Goal: Task Accomplishment & Management: Manage account settings

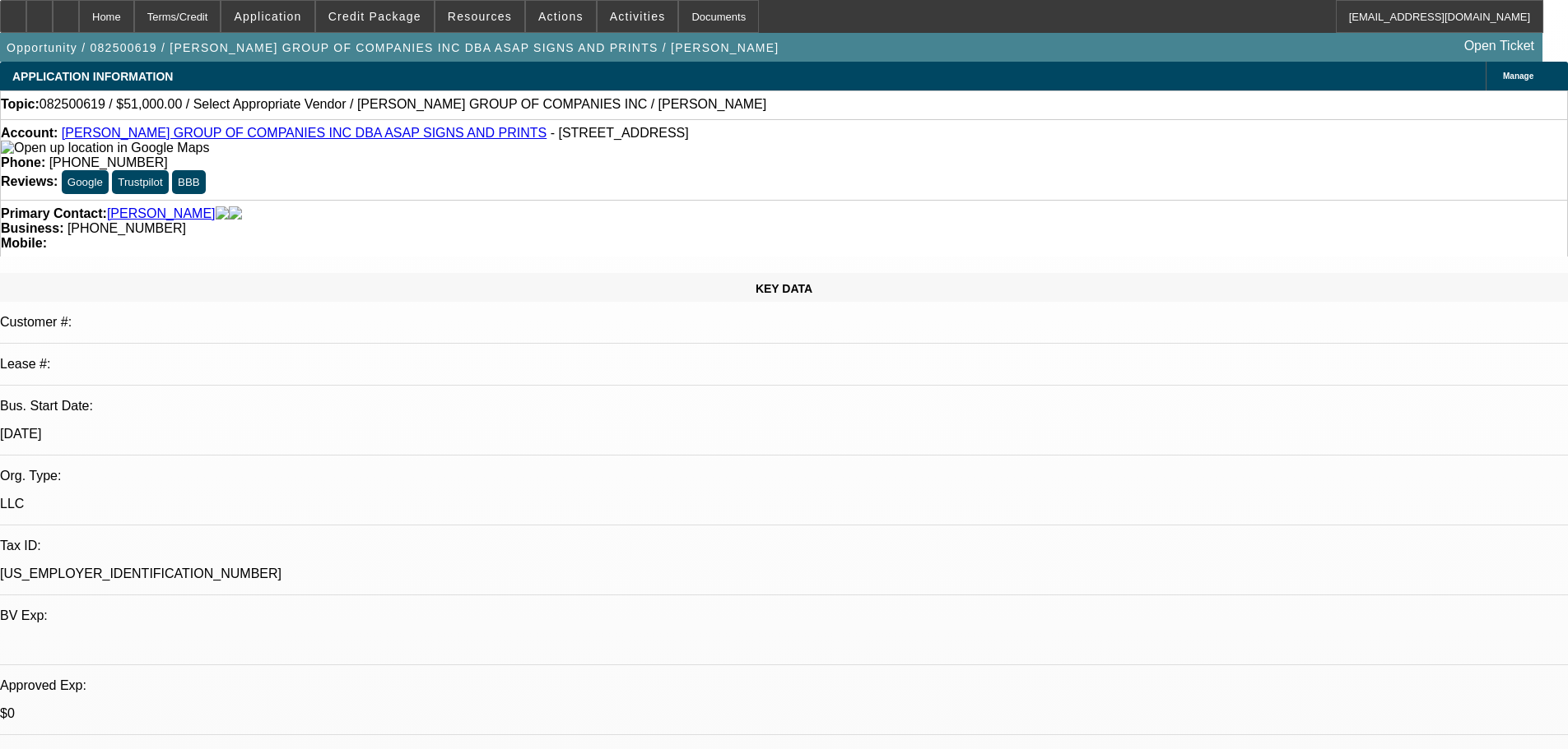
select select "0"
select select "2"
select select "0.1"
select select "4"
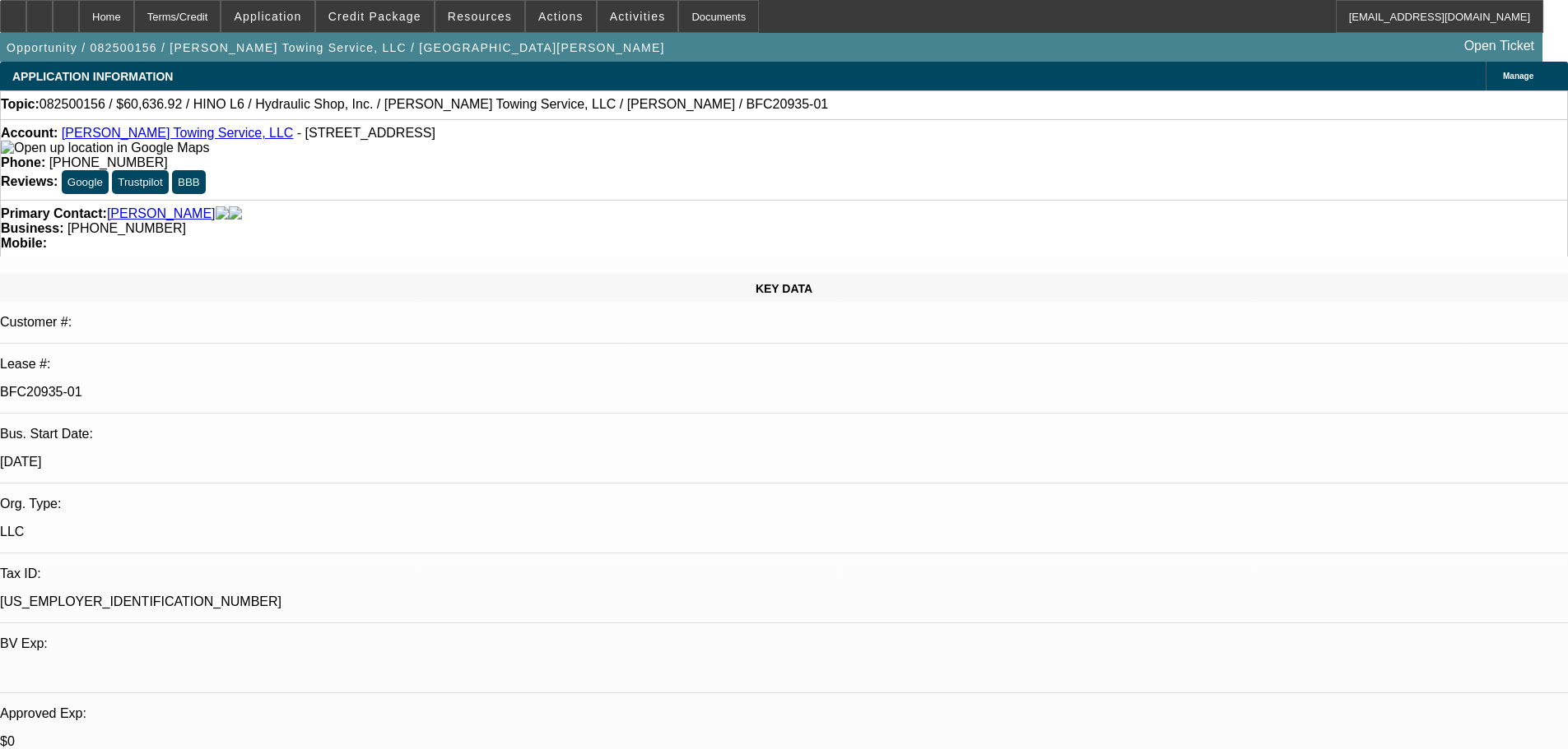
select select "0"
select select "6"
select select "0"
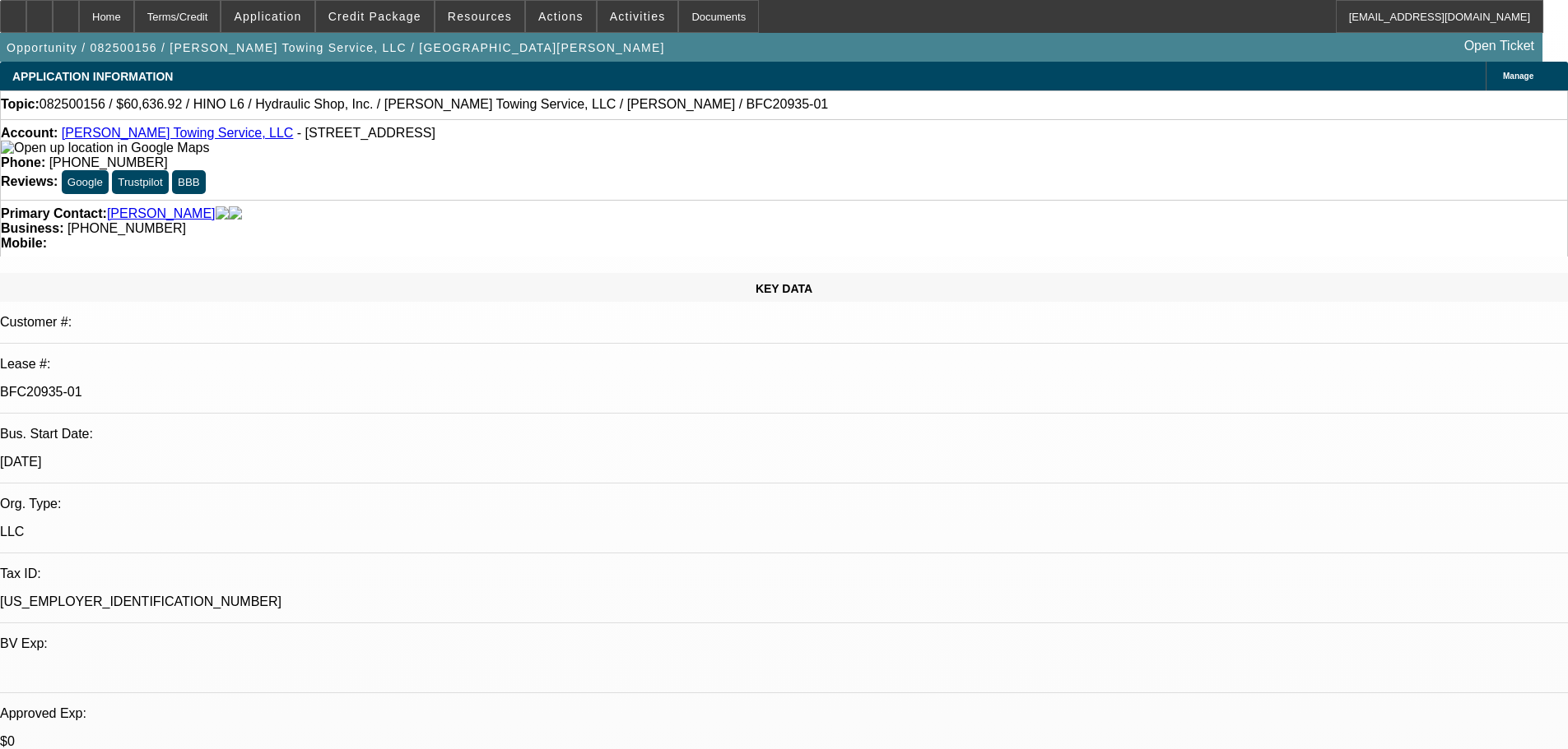
select select "0"
select select "6"
select select "0"
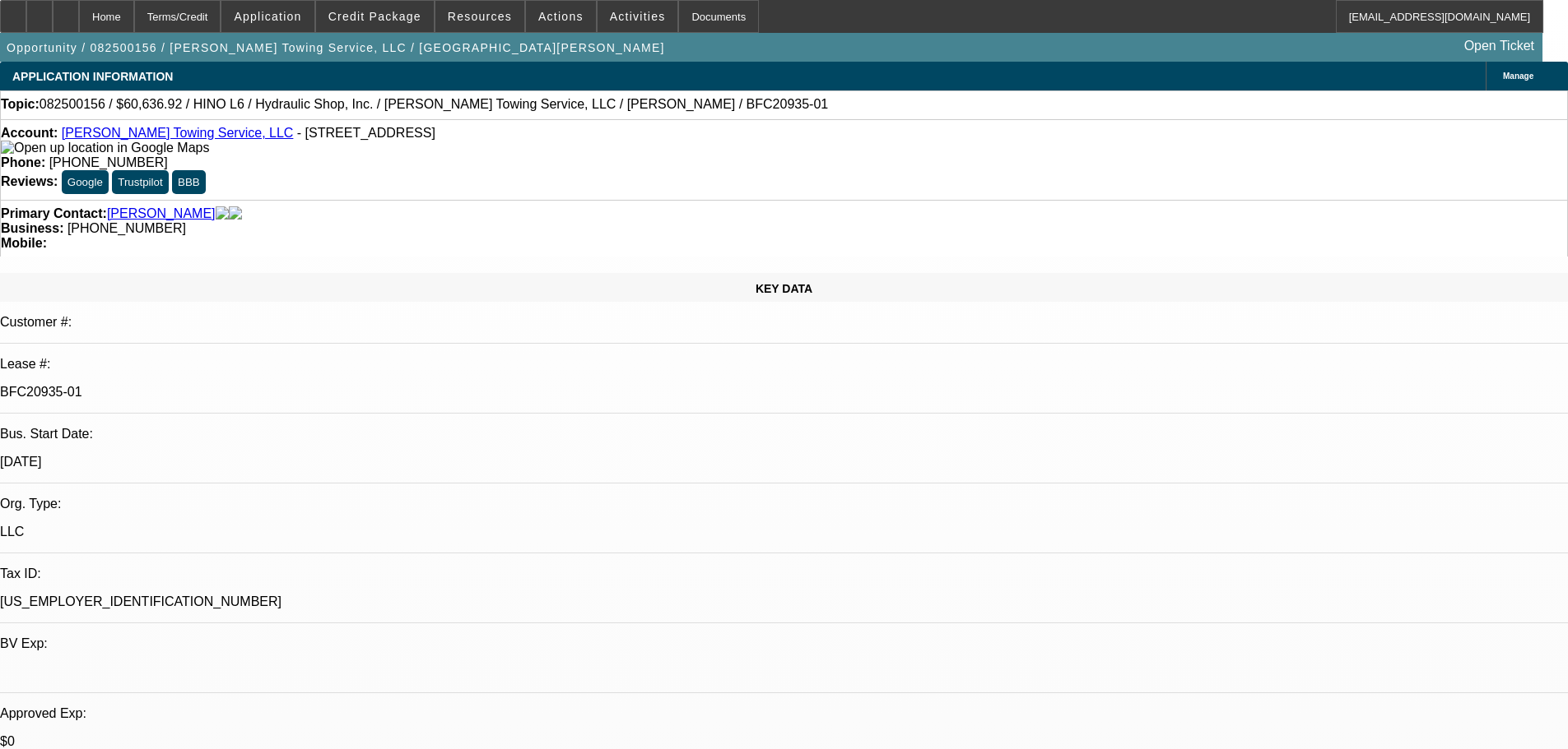
select select "0"
select select "6"
select select "0"
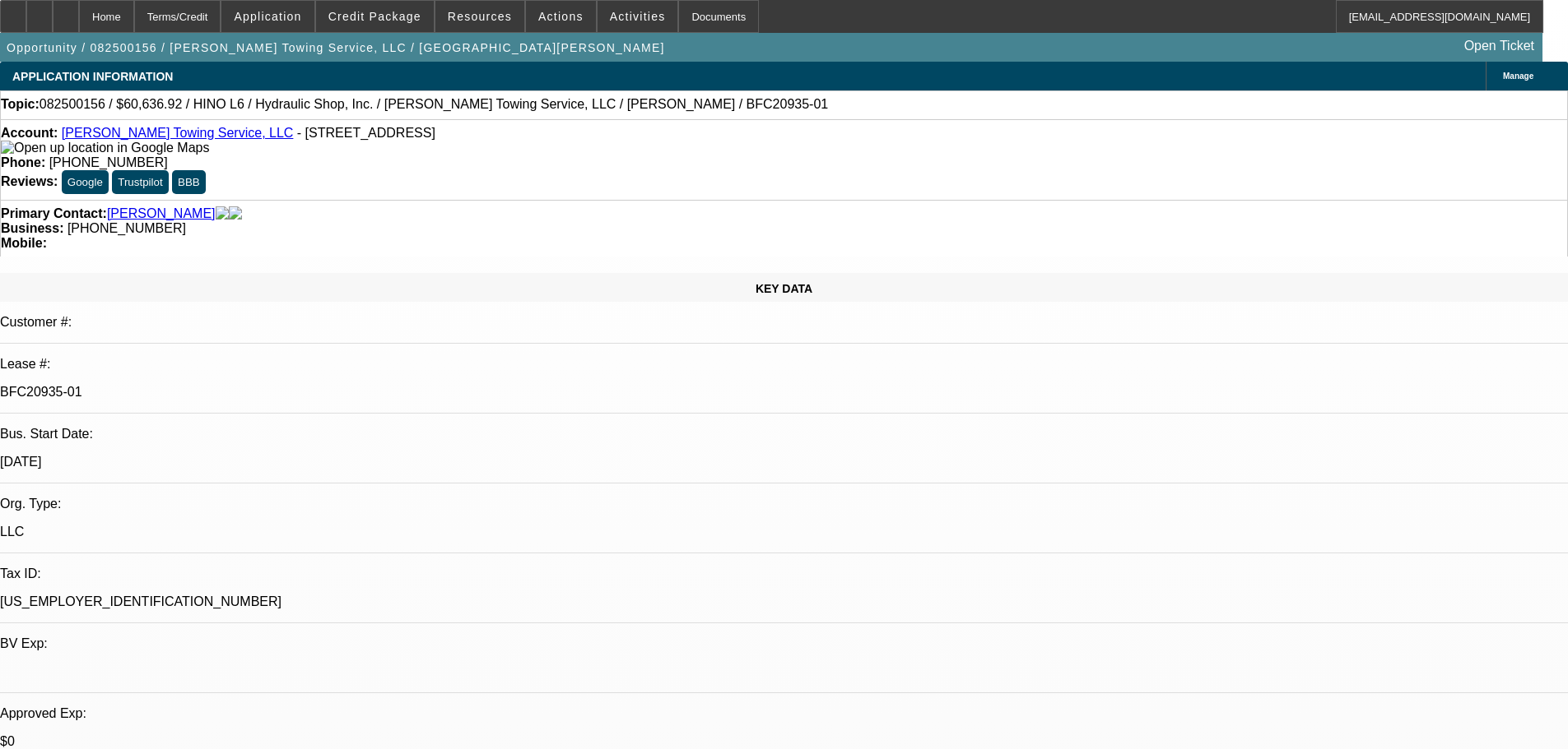
select select "6"
click at [158, 206] on link "Padilla, Martin" at bounding box center [161, 214] width 108 height 15
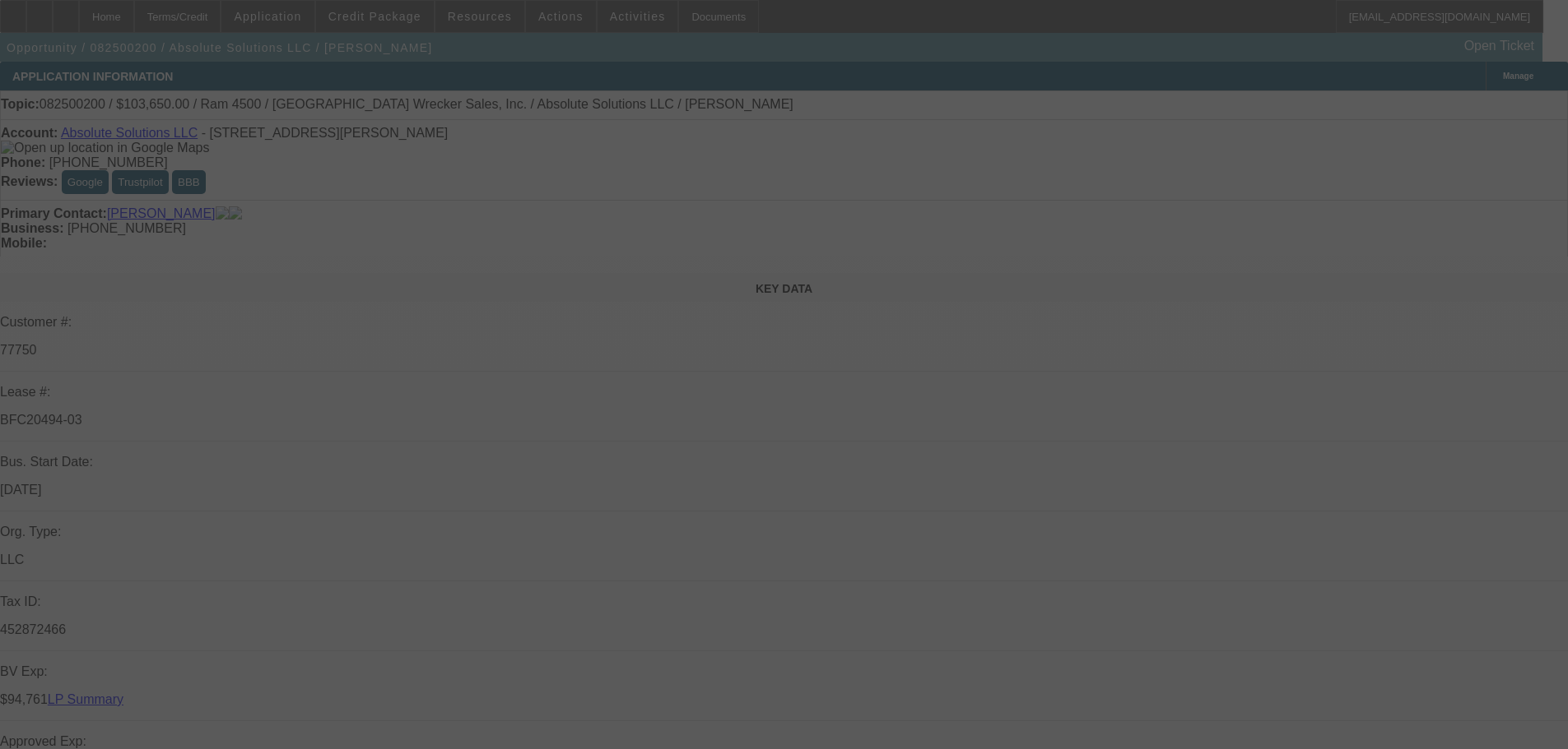
click at [1503, 112] on div at bounding box center [784, 374] width 1568 height 749
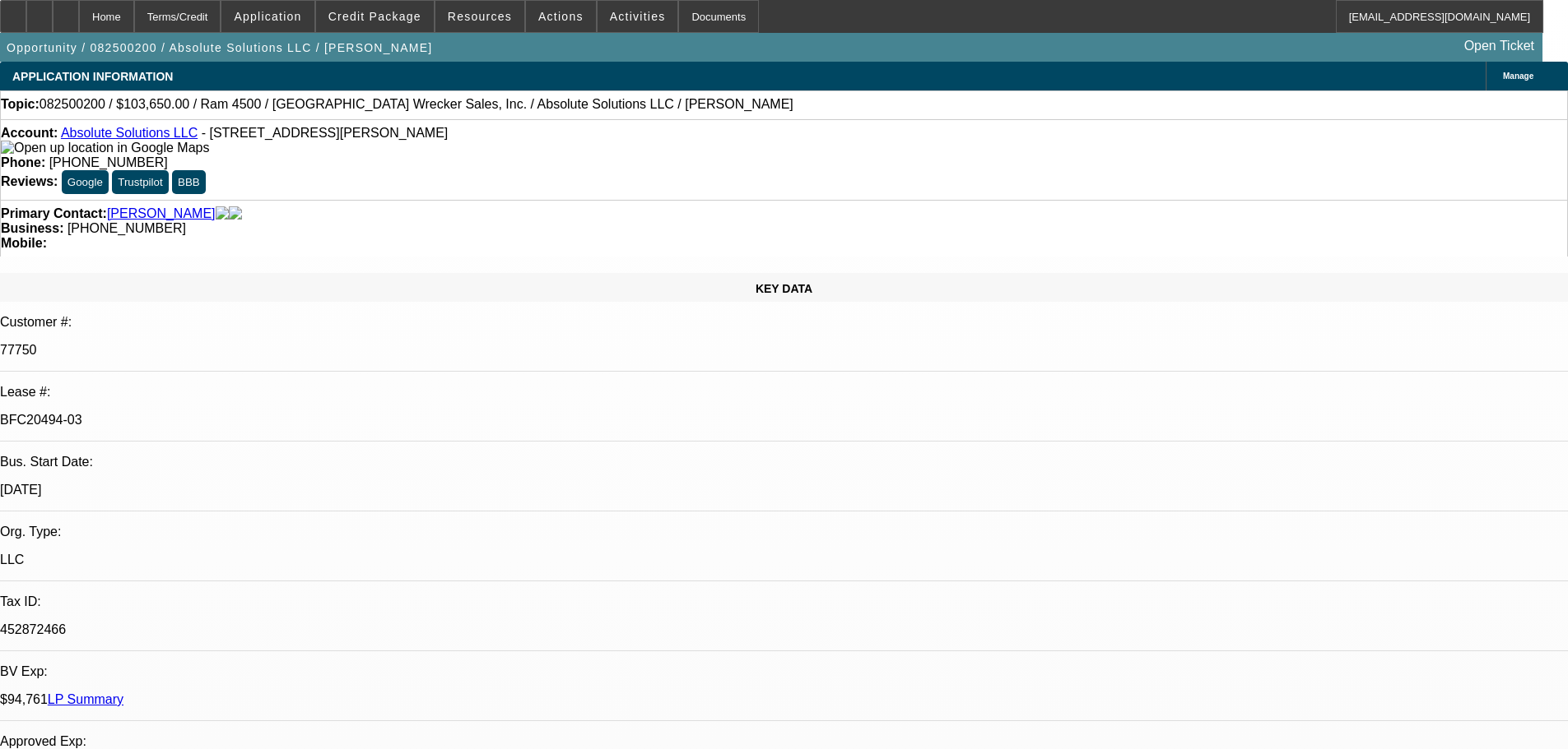
select select "0"
select select "0.1"
select select "0"
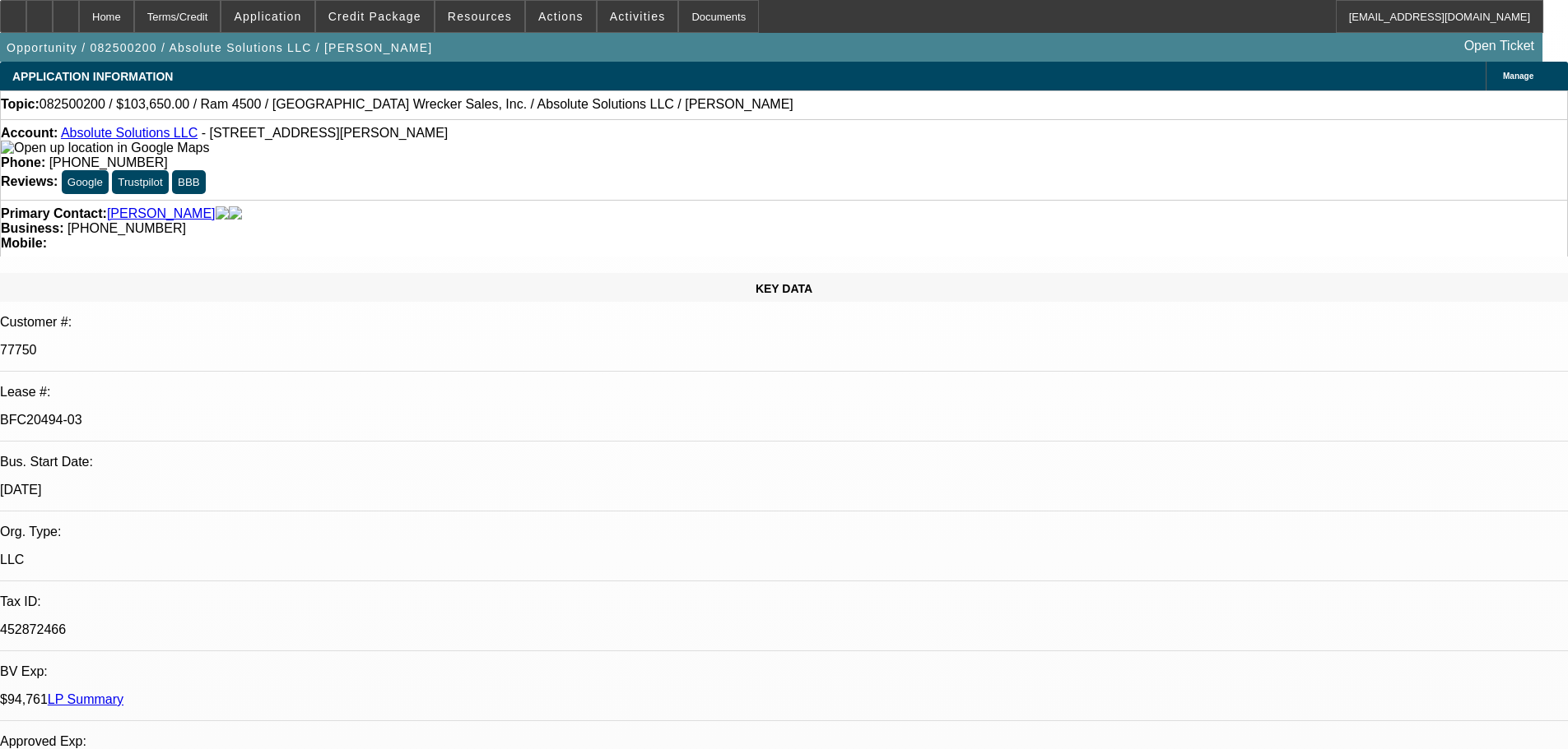
select select "0"
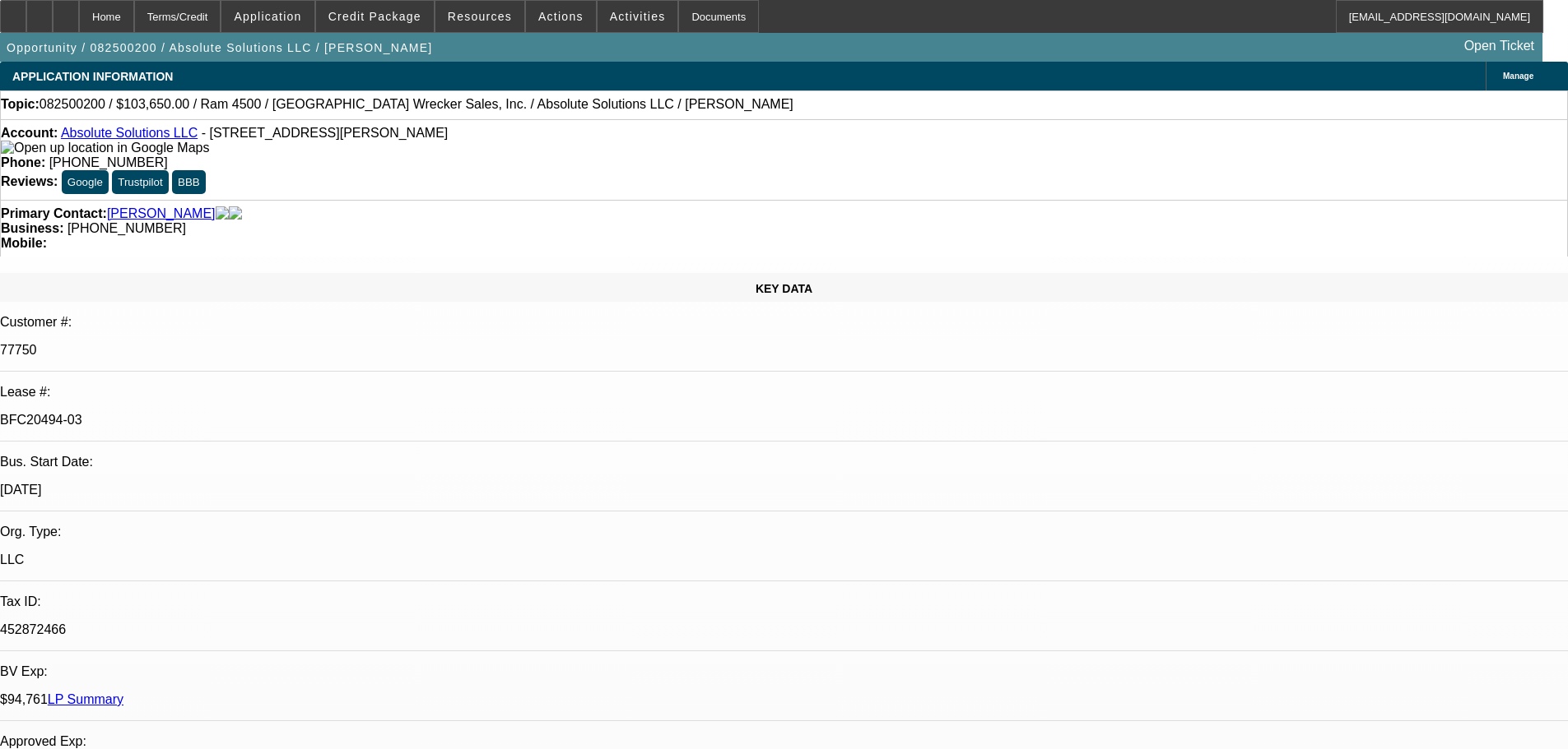
select select "0"
select select "1"
select select "4"
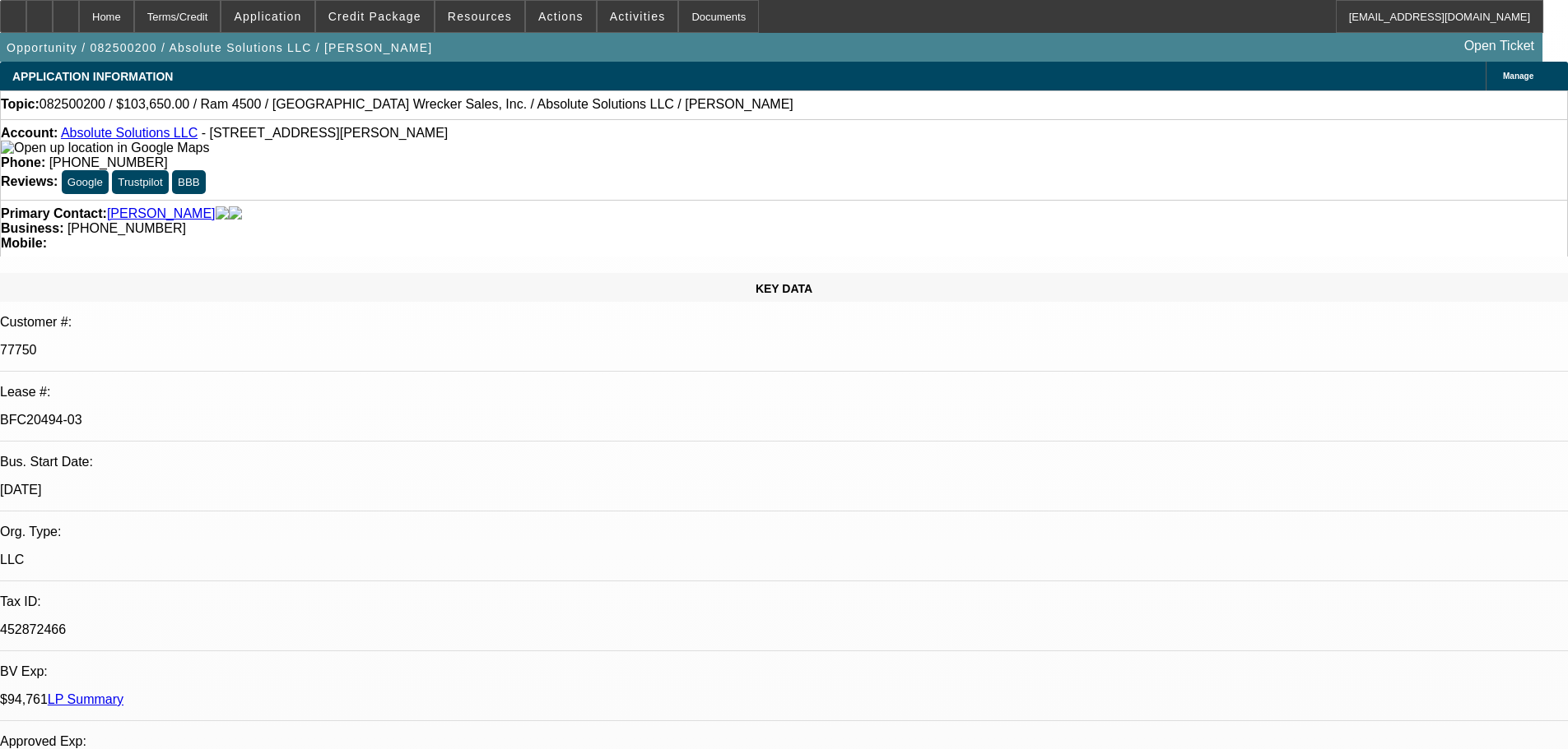
select select "1"
select select "5"
select select "1"
select select "6"
select select "1"
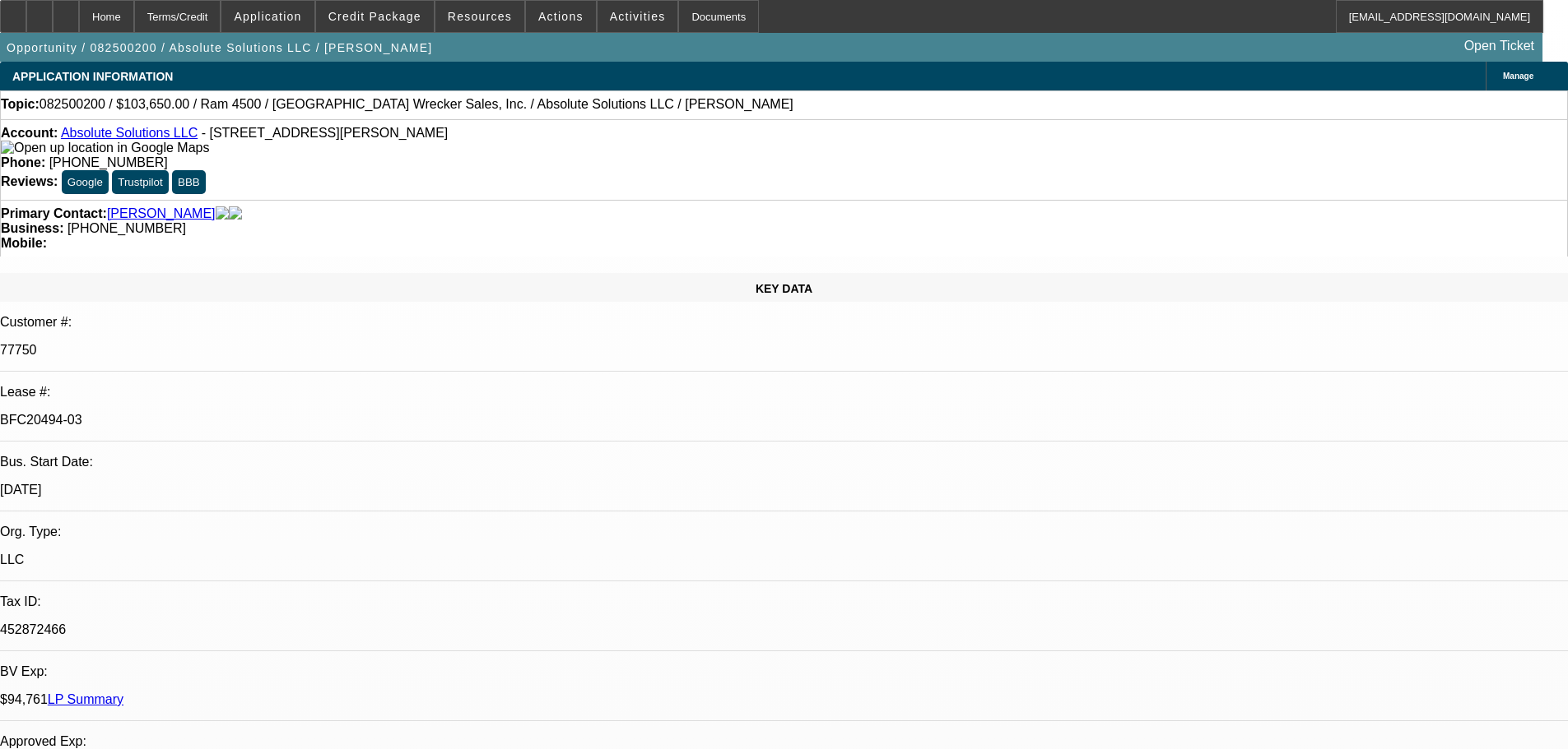
select select "6"
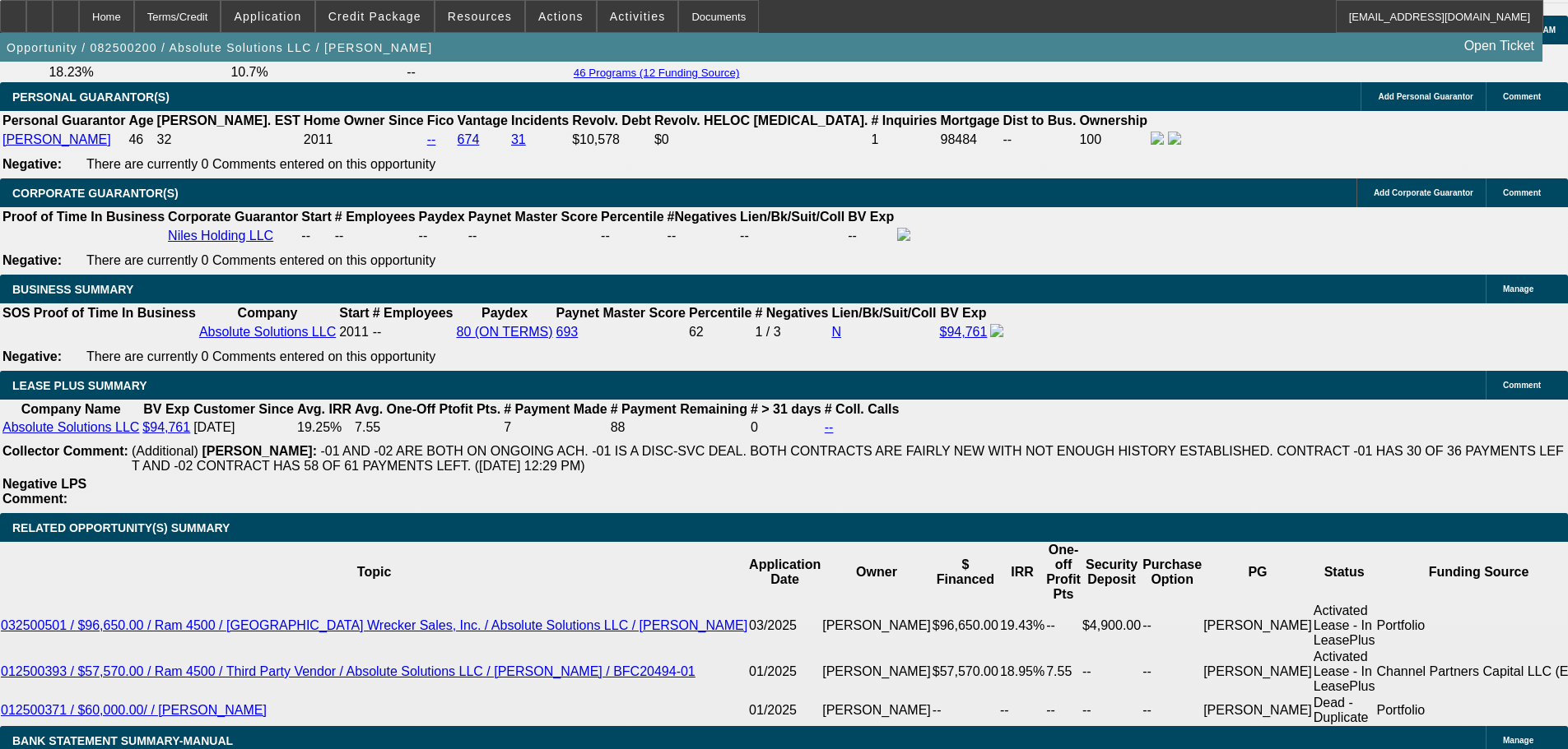
scroll to position [2550, 0]
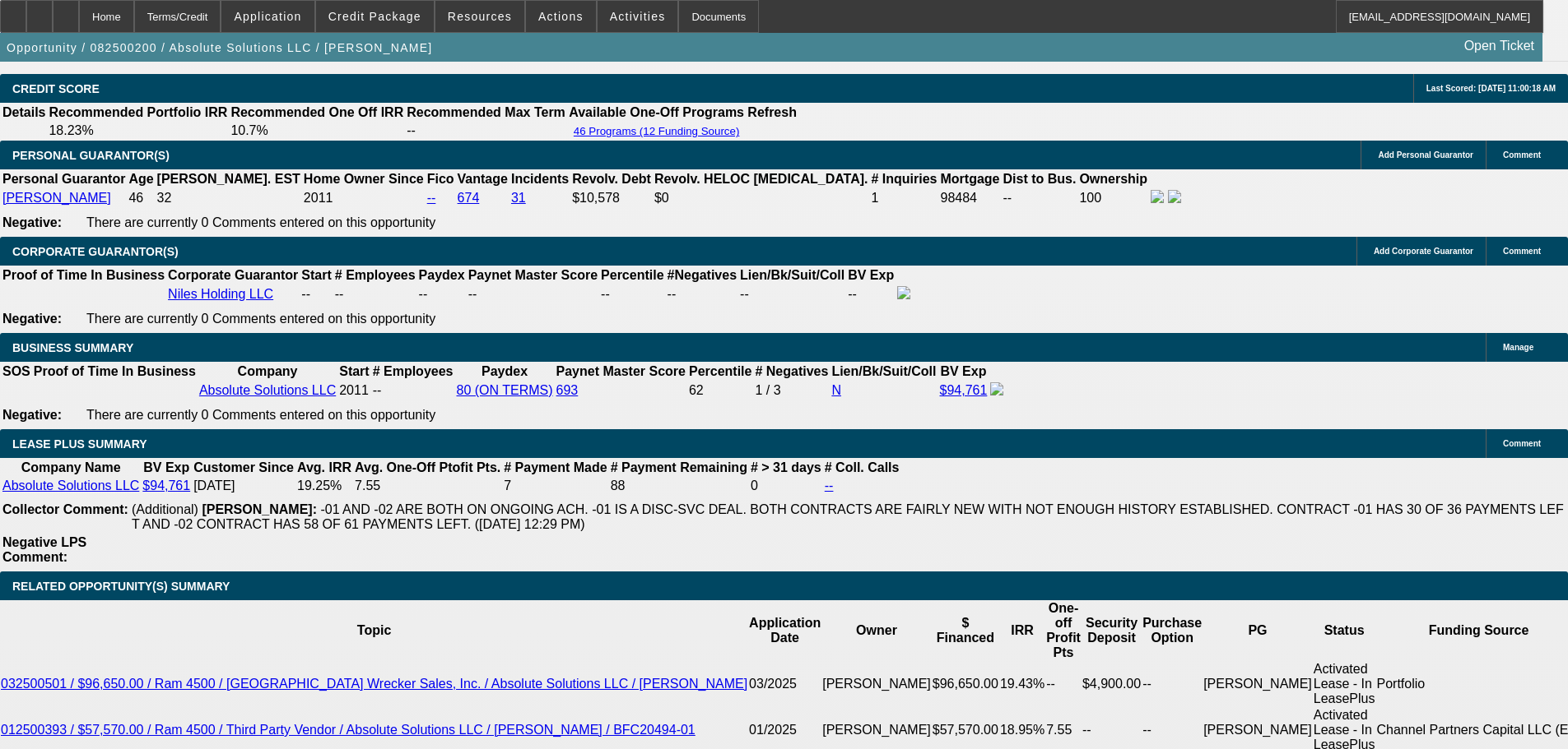
scroll to position [2468, 0]
